Goal: Information Seeking & Learning: Learn about a topic

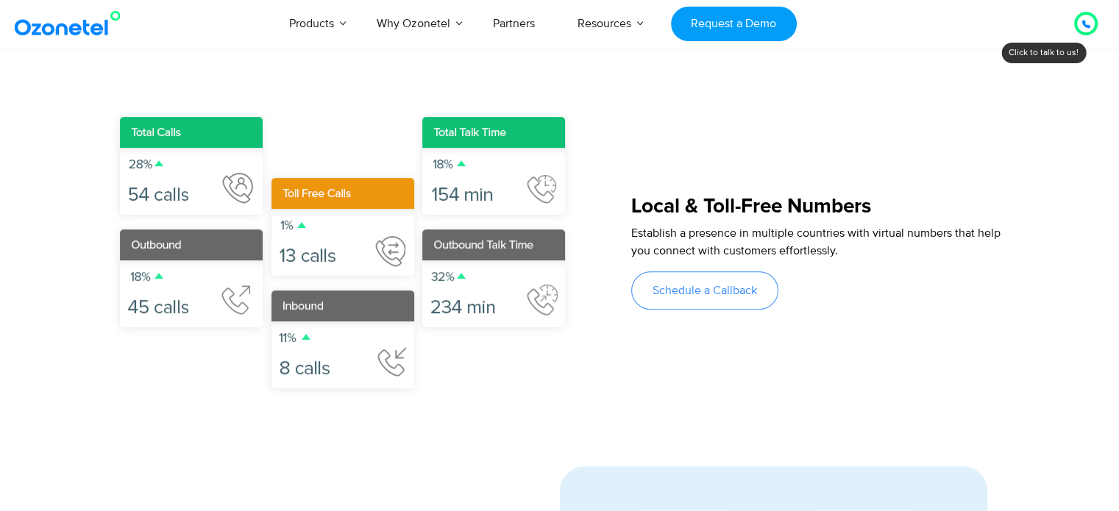
scroll to position [472, 0]
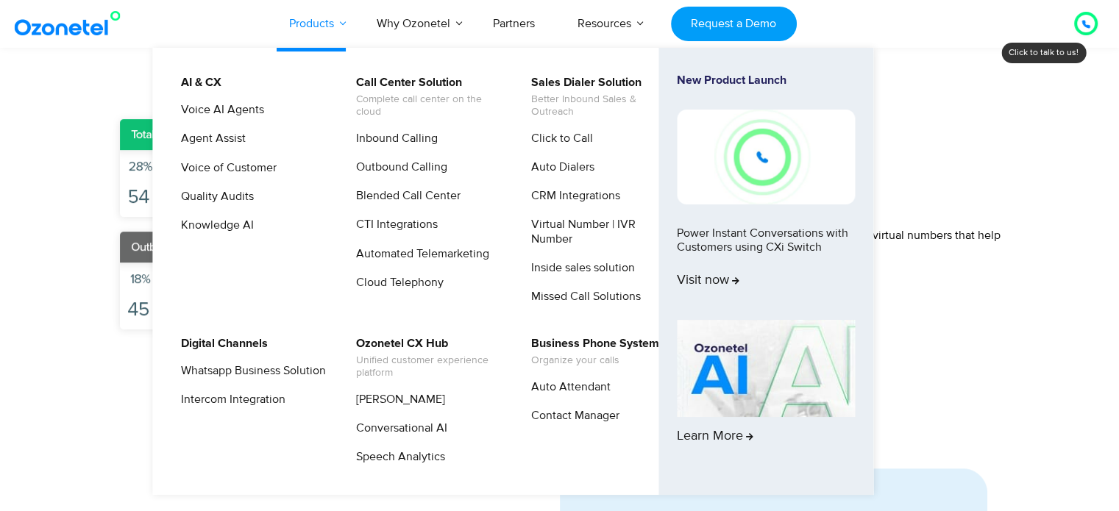
click at [343, 22] on link "Products" at bounding box center [312, 23] width 88 height 49
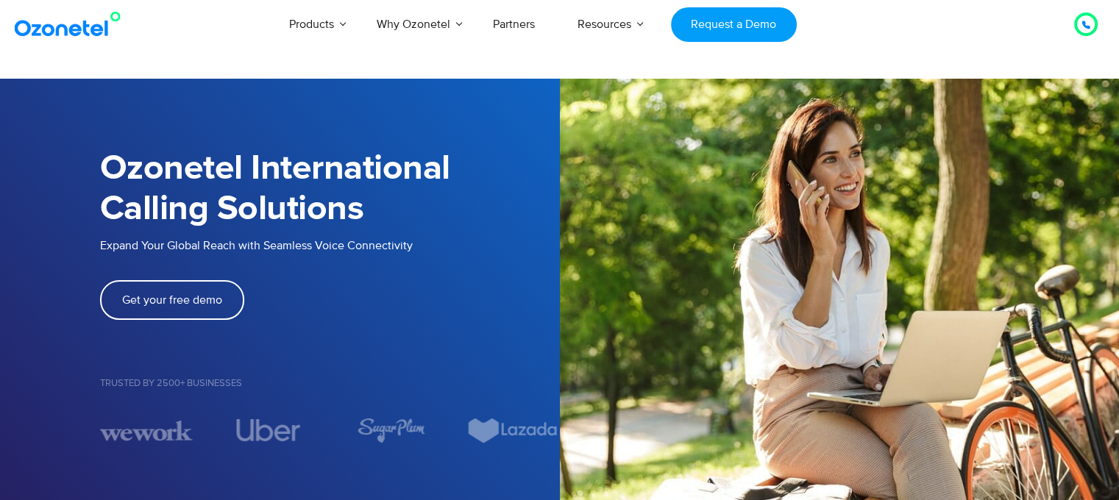
click at [948, 269] on img at bounding box center [840, 287] width 560 height 460
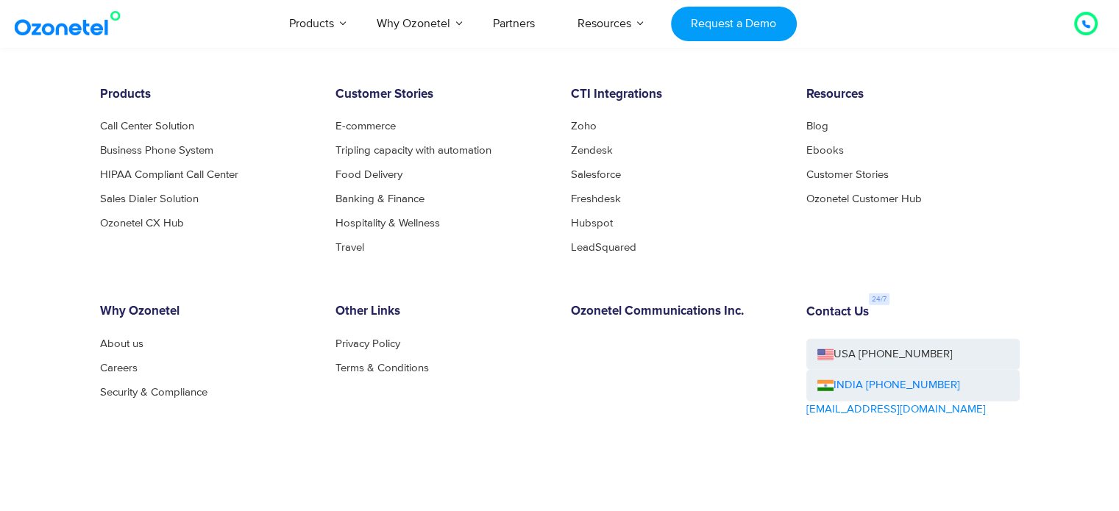
scroll to position [4114, 0]
